Goal: Navigation & Orientation: Find specific page/section

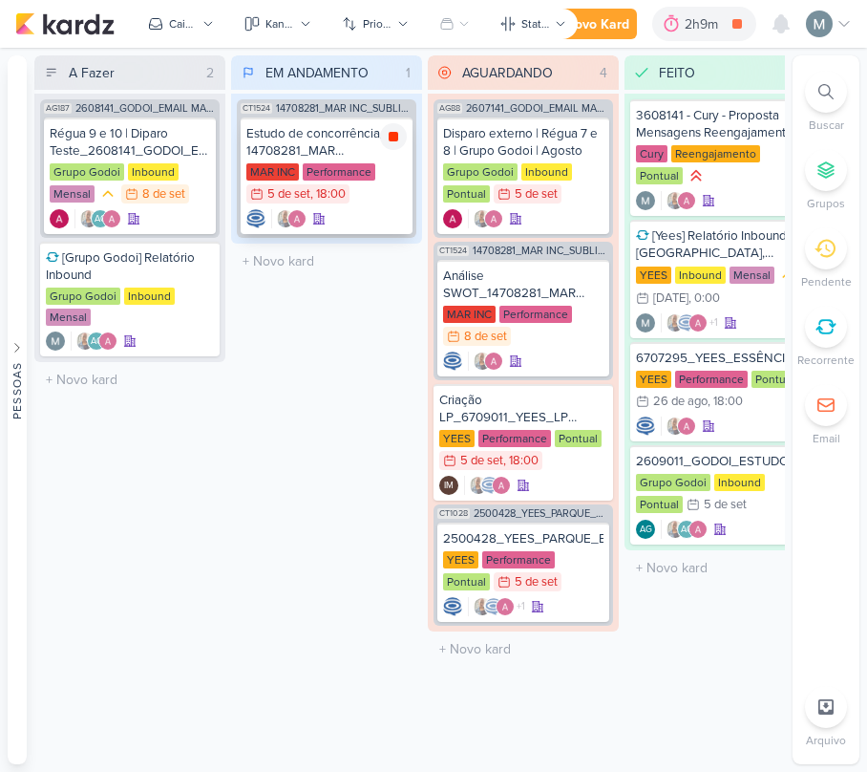
click at [393, 129] on icon at bounding box center [393, 136] width 15 height 15
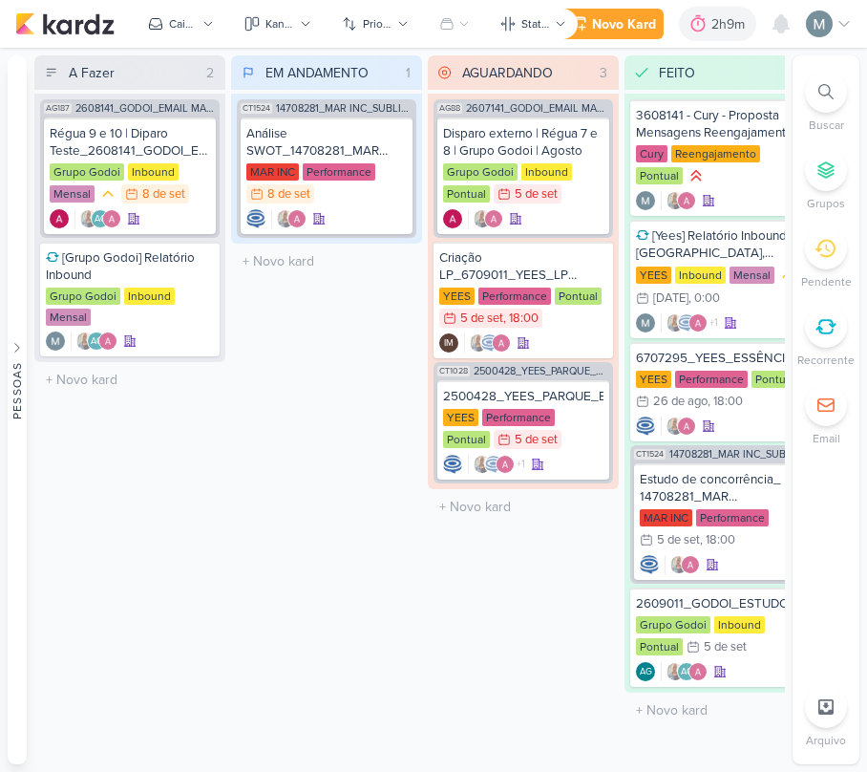
click at [384, 109] on span "14708281_MAR INC_SUBLIME_JARDINS_PLANEJAMENTO ESTRATÉGICO" at bounding box center [344, 108] width 137 height 11
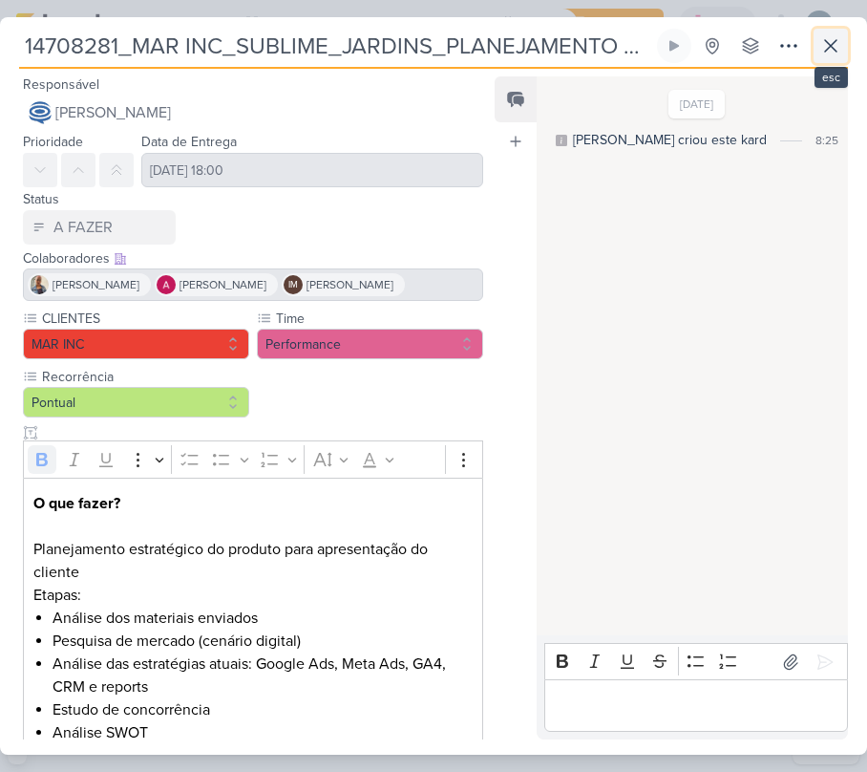
click at [837, 50] on icon at bounding box center [830, 45] width 23 height 23
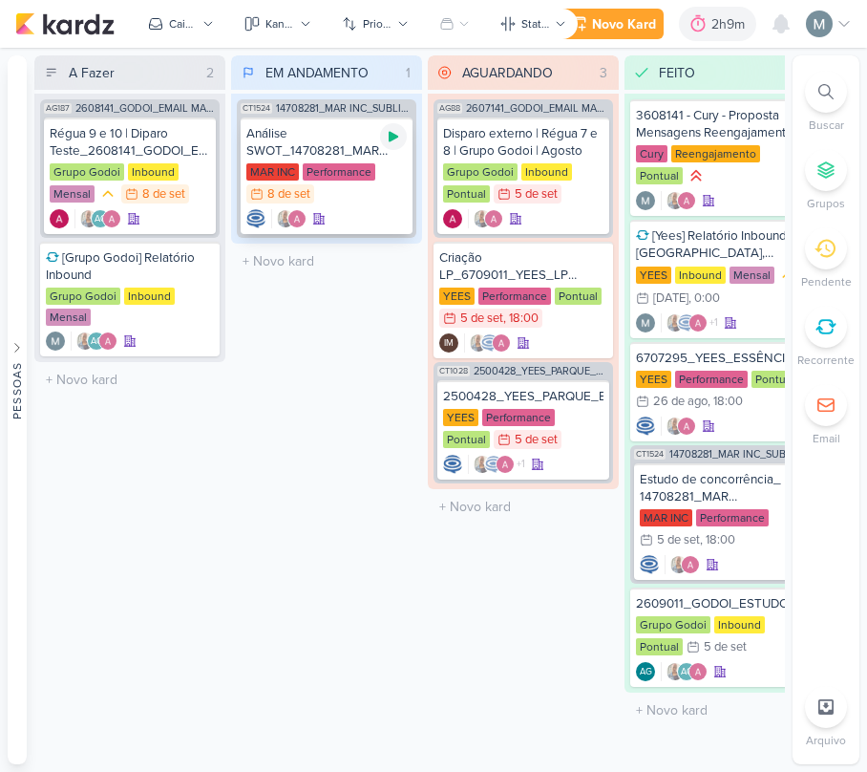
click at [395, 131] on icon at bounding box center [393, 136] width 15 height 15
click at [380, 163] on div "MAR INC Performance 8/9 8 de set" at bounding box center [326, 184] width 160 height 42
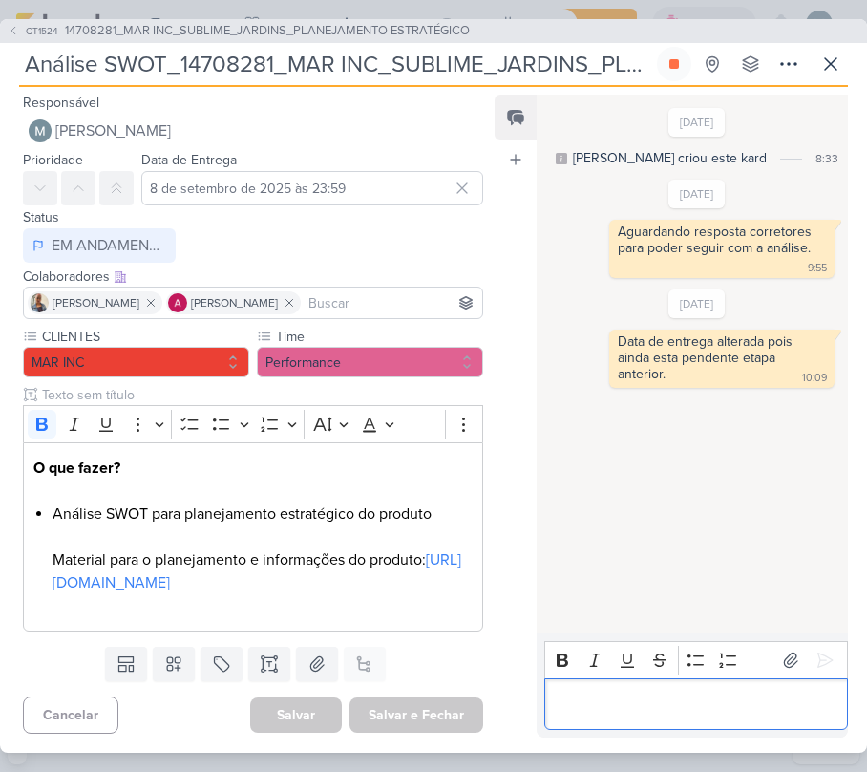
click at [695, 682] on div "Editor editing area: main" at bounding box center [696, 704] width 304 height 53
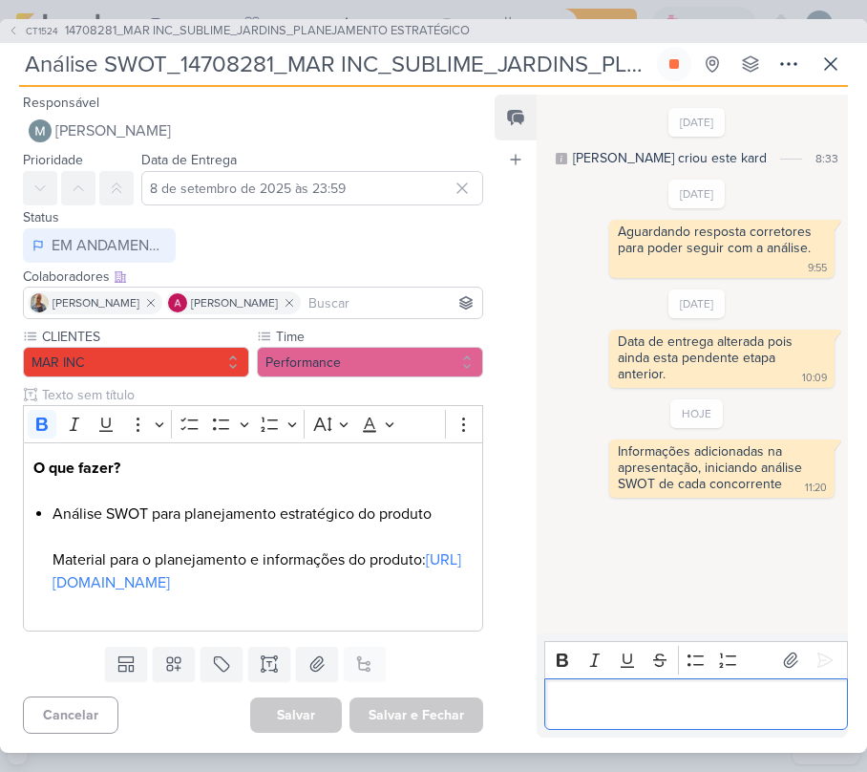
click at [696, 716] on div "Editor editing area: main" at bounding box center [696, 704] width 304 height 53
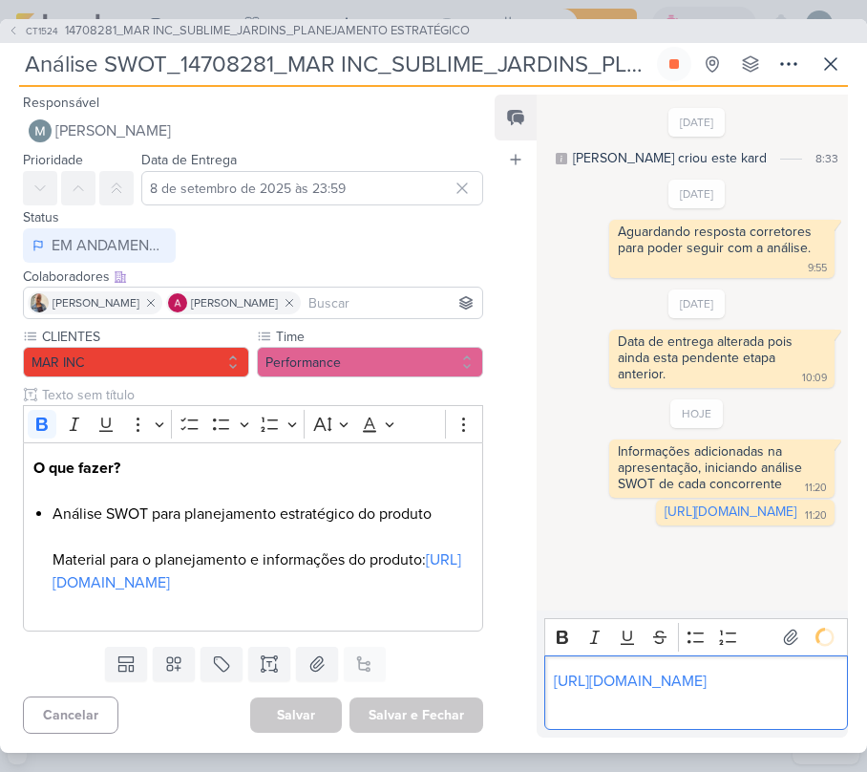
scroll to position [24, 0]
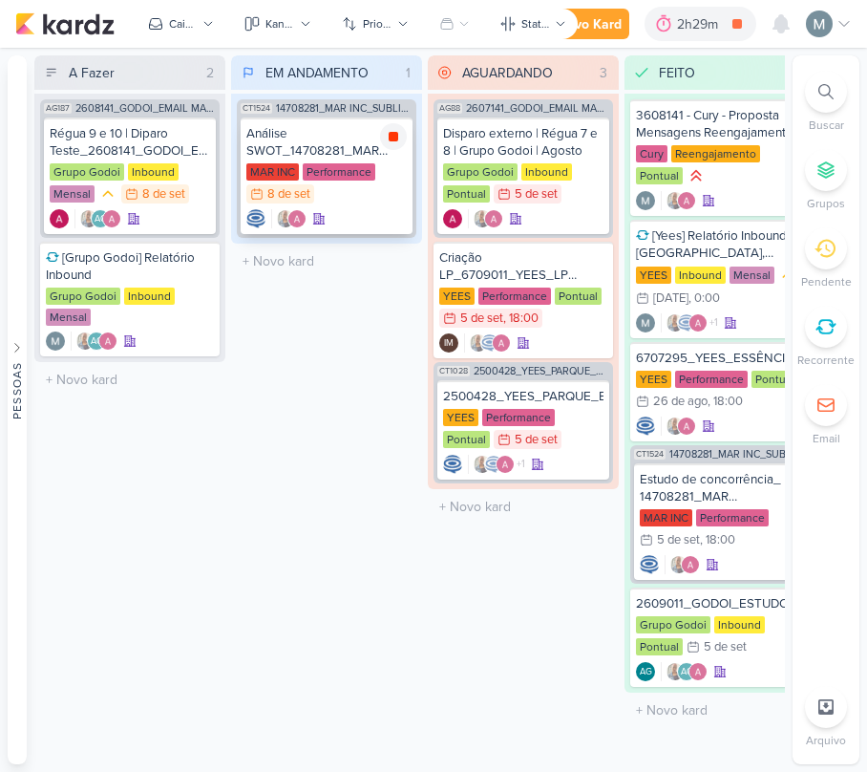
click at [391, 135] on icon at bounding box center [394, 137] width 10 height 10
